Goal: Check status: Check status

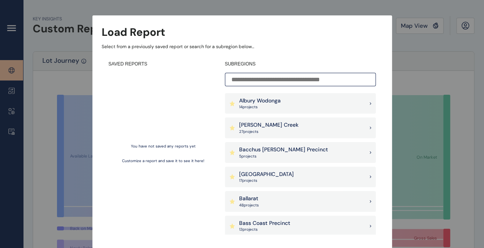
click at [294, 76] on input at bounding box center [300, 79] width 151 height 13
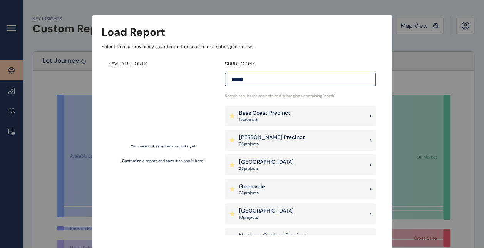
drag, startPoint x: 252, startPoint y: 76, endPoint x: 202, endPoint y: 76, distance: 49.7
click at [202, 76] on div "SAVED REPORTS You have not saved any reports yet Customize a report and save it…" at bounding box center [242, 148] width 281 height 188
type input "*****"
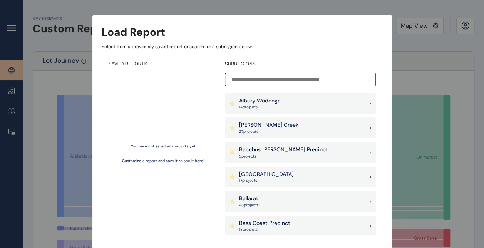
click at [42, 86] on div "Load Report Select from a previously saved report or search for a subregion bel…" at bounding box center [242, 116] width 484 height 233
click at [431, 29] on div "Load Report Select from a previously saved report or search for a subregion bel…" at bounding box center [242, 116] width 484 height 233
click at [173, 37] on div "Load Report" at bounding box center [242, 32] width 281 height 15
click at [280, 79] on input at bounding box center [300, 79] width 151 height 13
click at [359, 77] on input at bounding box center [300, 79] width 151 height 13
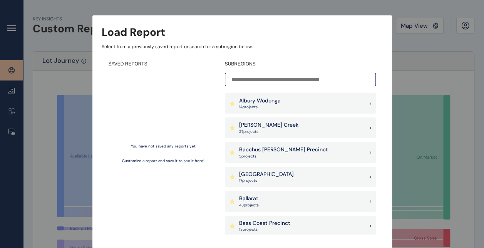
drag, startPoint x: 393, startPoint y: 71, endPoint x: 434, endPoint y: 70, distance: 41.2
click at [434, 70] on div "Load Report Select from a previously saved report or search for a subregion bel…" at bounding box center [242, 116] width 484 height 233
drag, startPoint x: 299, startPoint y: 76, endPoint x: 351, endPoint y: 79, distance: 52.5
click at [299, 75] on input at bounding box center [300, 79] width 151 height 13
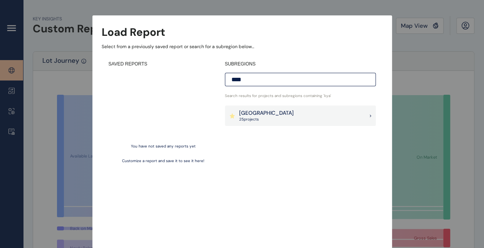
type input "*****"
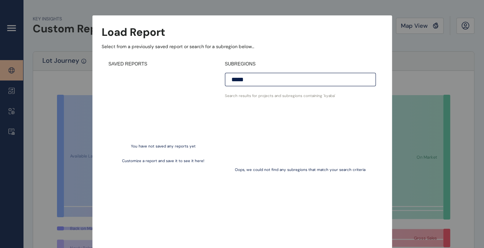
drag, startPoint x: 267, startPoint y: 81, endPoint x: 217, endPoint y: 80, distance: 50.5
click at [217, 80] on div "SAVED REPORTS You have not saved any reports yet Customize a report and save it…" at bounding box center [242, 148] width 281 height 188
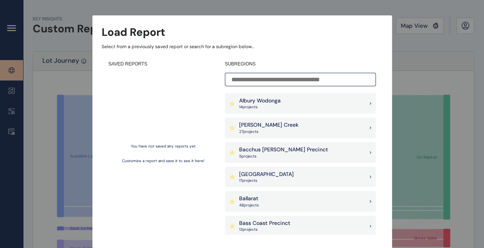
click at [274, 101] on p "Albury Wodonga" at bounding box center [260, 101] width 42 height 8
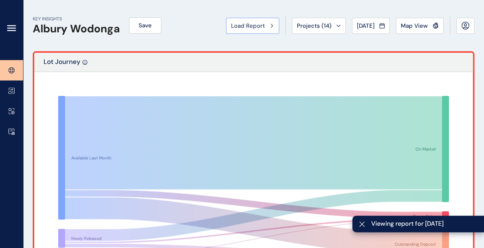
click at [251, 24] on span "Load Report" at bounding box center [248, 26] width 34 height 8
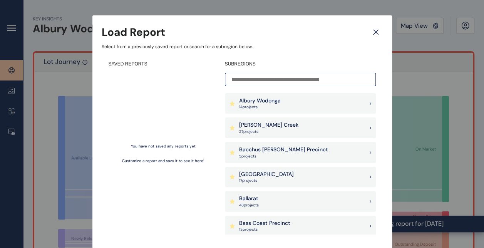
click at [372, 33] on icon at bounding box center [376, 31] width 14 height 13
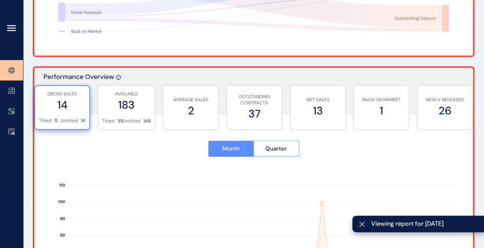
scroll to position [231, 0]
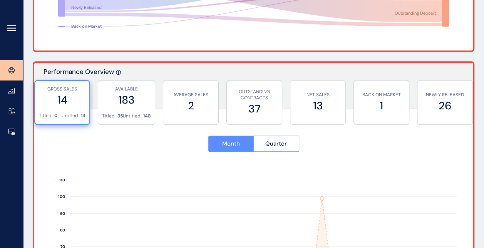
click at [11, 33] on div at bounding box center [11, 30] width 23 height 60
click at [12, 27] on icon at bounding box center [11, 28] width 9 height 9
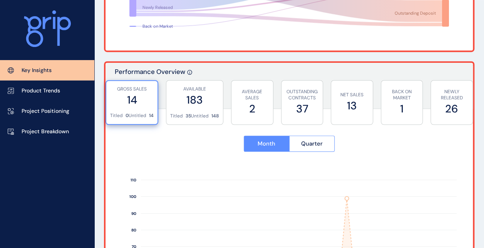
click at [49, 71] on p "Key Insights" at bounding box center [37, 71] width 30 height 8
